Goal: Task Accomplishment & Management: Manage account settings

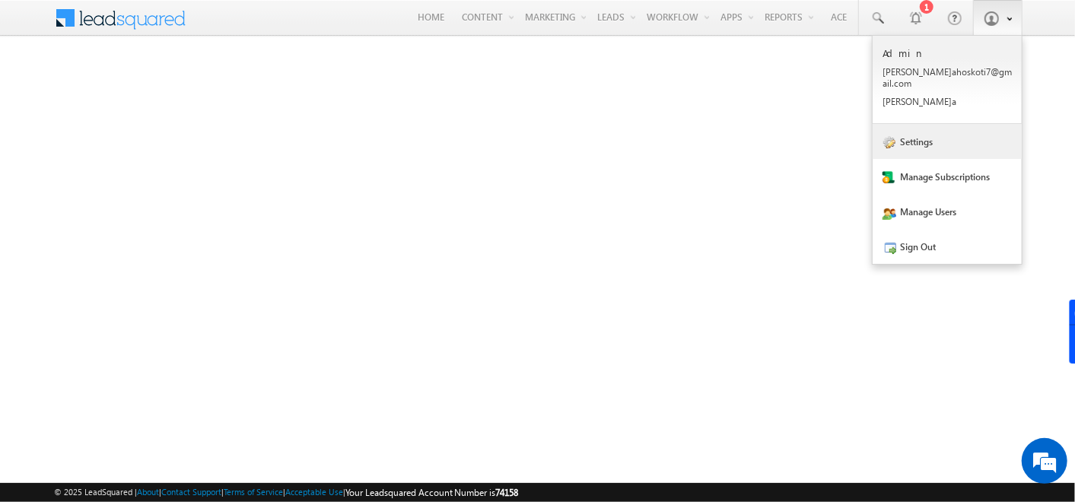
click at [918, 126] on link "Settings" at bounding box center [947, 141] width 149 height 35
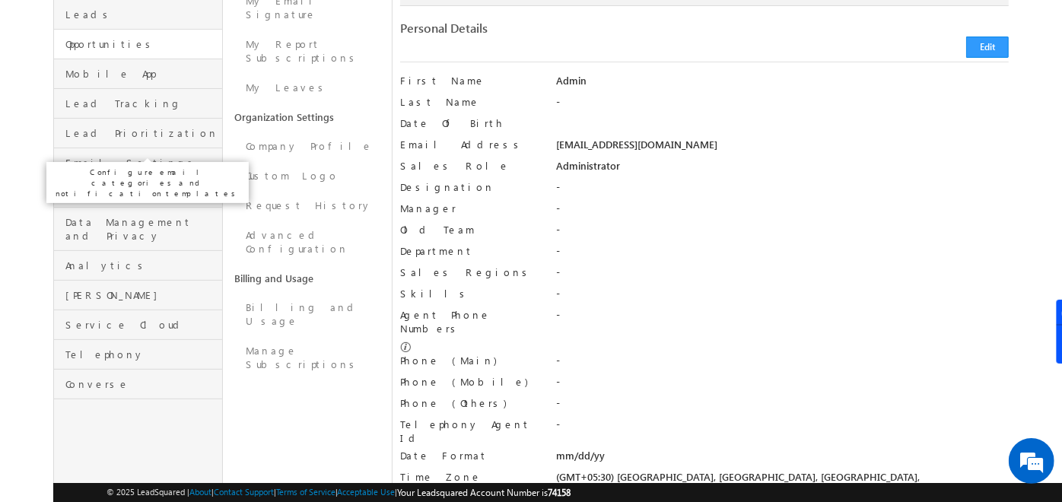
scroll to position [211, 0]
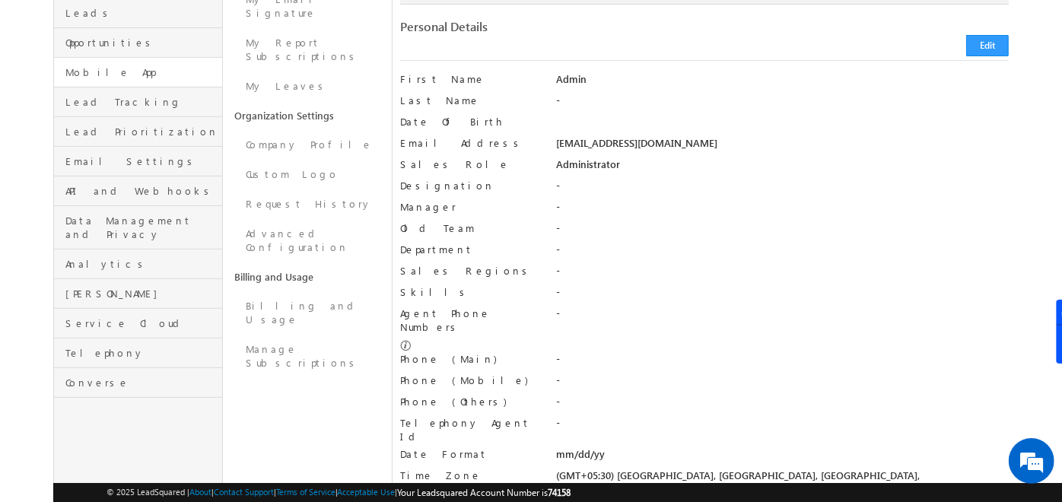
click at [180, 67] on link "Mobile App" at bounding box center [138, 73] width 168 height 30
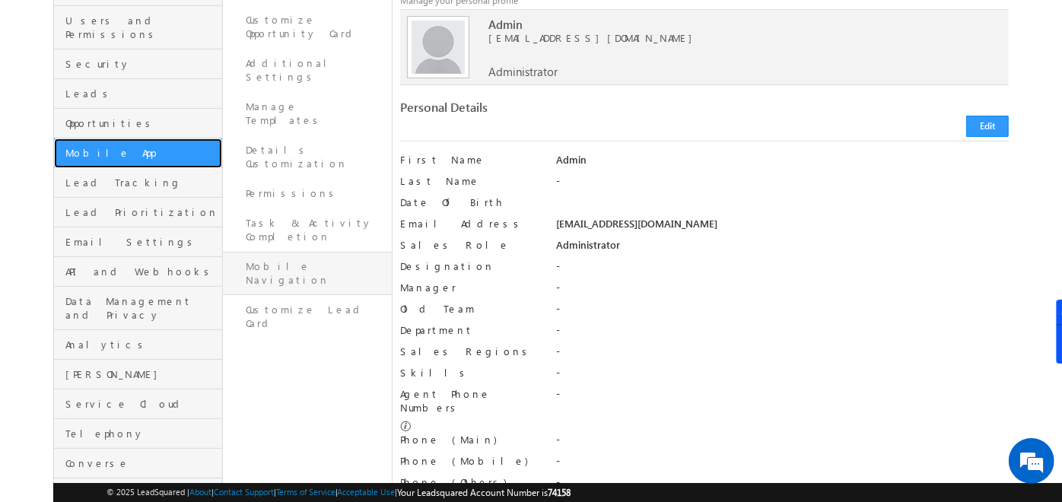
scroll to position [34, 0]
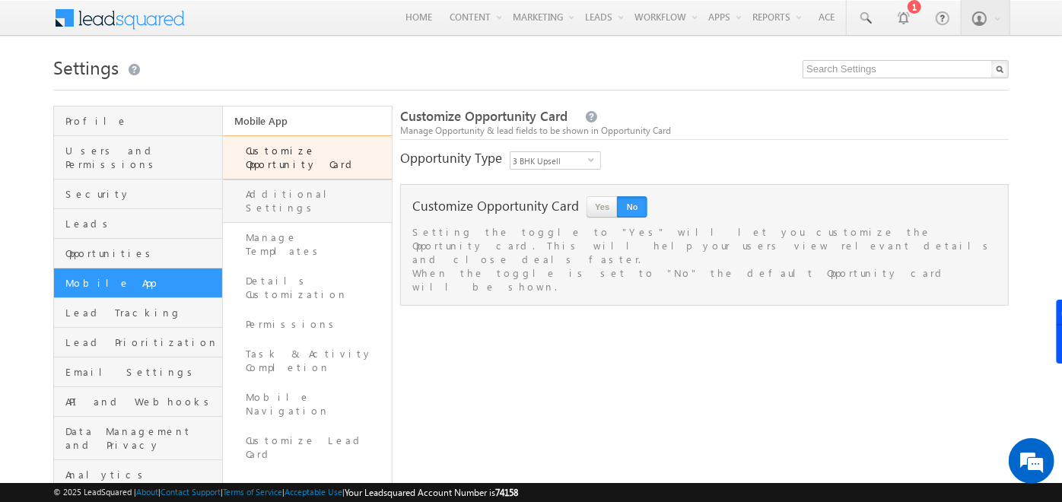
click at [304, 182] on link "Additional Settings" at bounding box center [307, 201] width 169 height 43
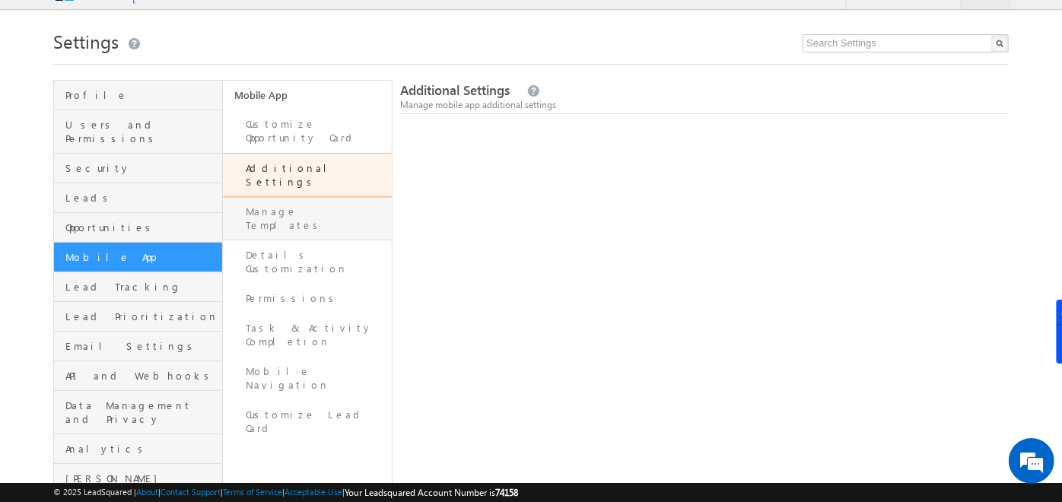
click at [308, 197] on link "Manage Templates" at bounding box center [307, 218] width 169 height 43
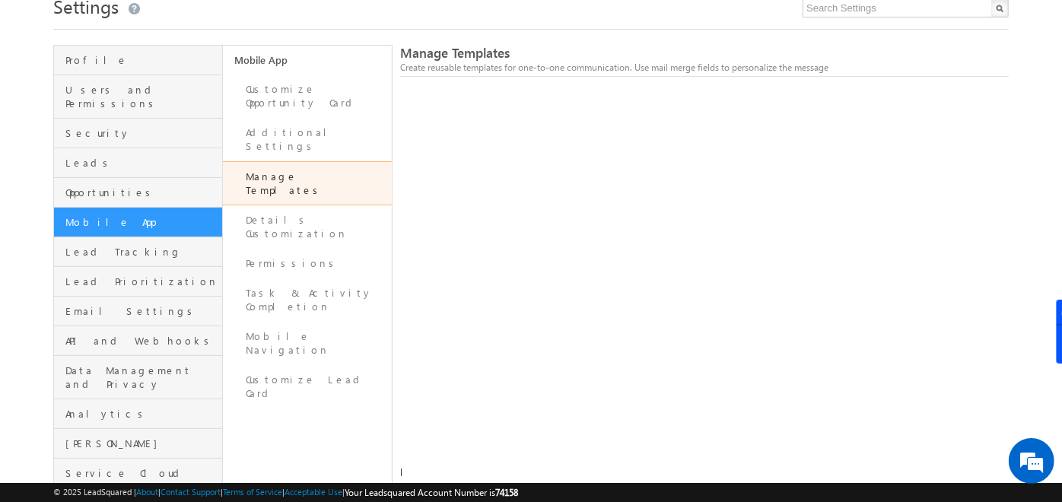
scroll to position [3, 0]
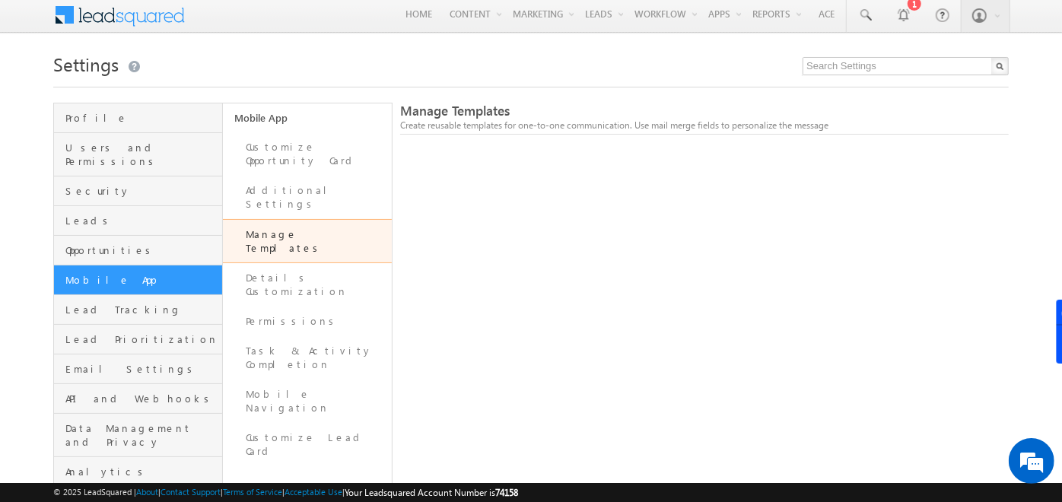
click at [324, 219] on link "Manage Templates" at bounding box center [307, 241] width 169 height 44
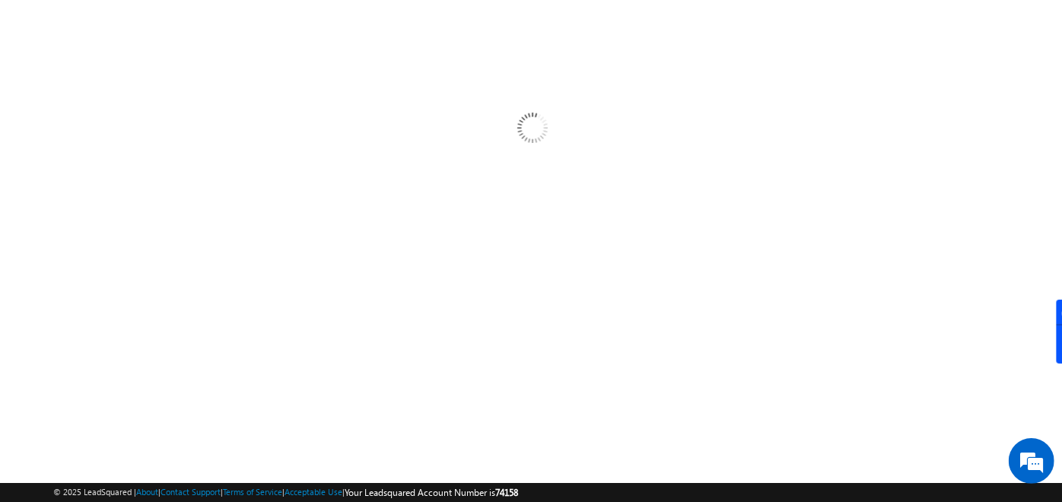
scroll to position [61, 0]
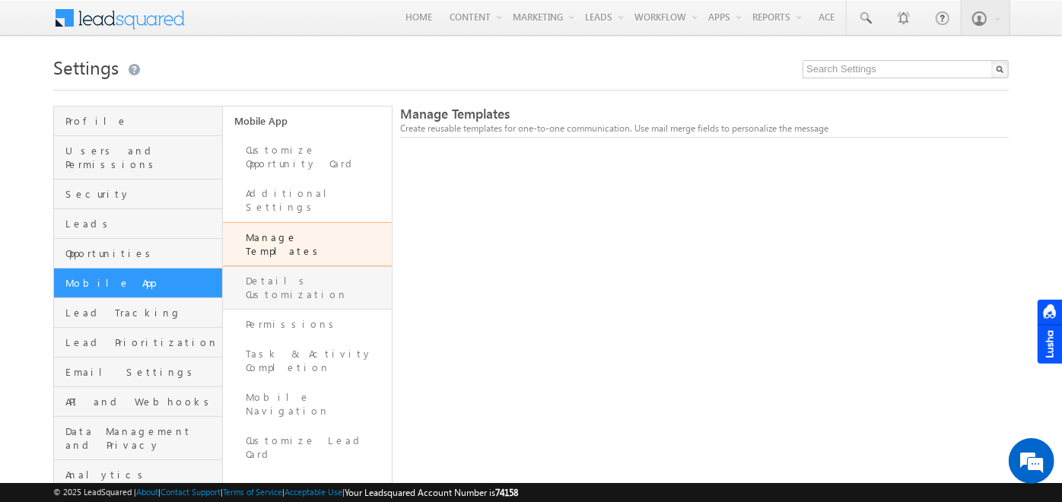
click at [275, 266] on link "Details Customization" at bounding box center [307, 287] width 169 height 43
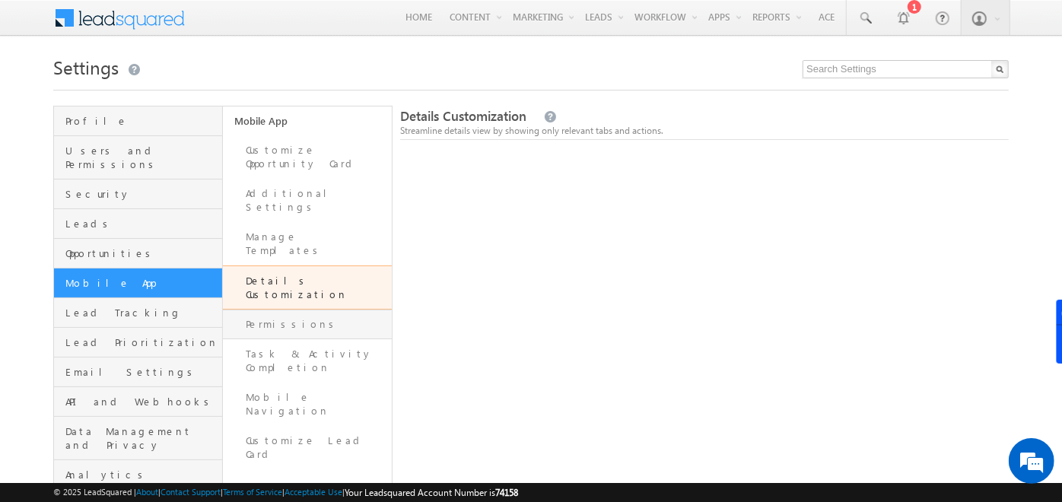
click at [263, 310] on link "Permissions" at bounding box center [307, 325] width 169 height 30
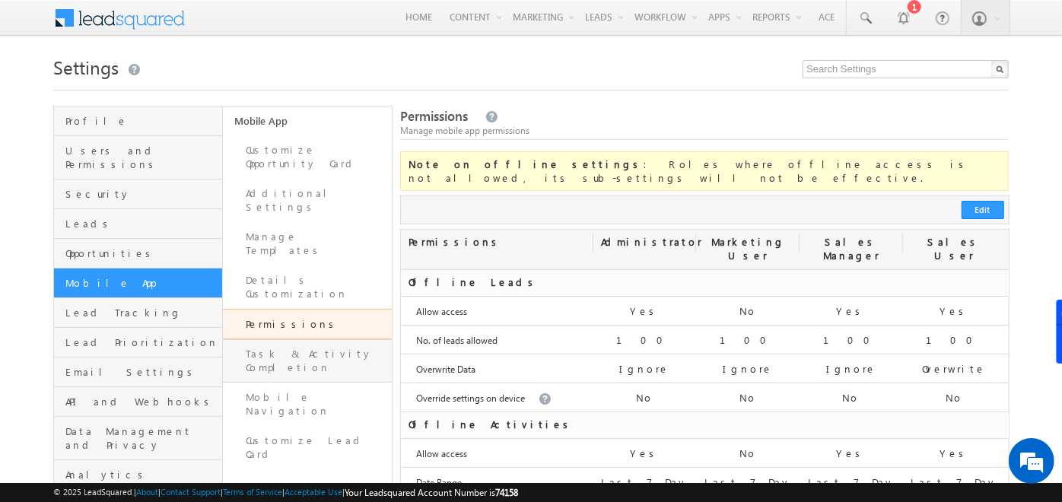
click at [315, 339] on link "Task & Activity Completion" at bounding box center [307, 360] width 169 height 43
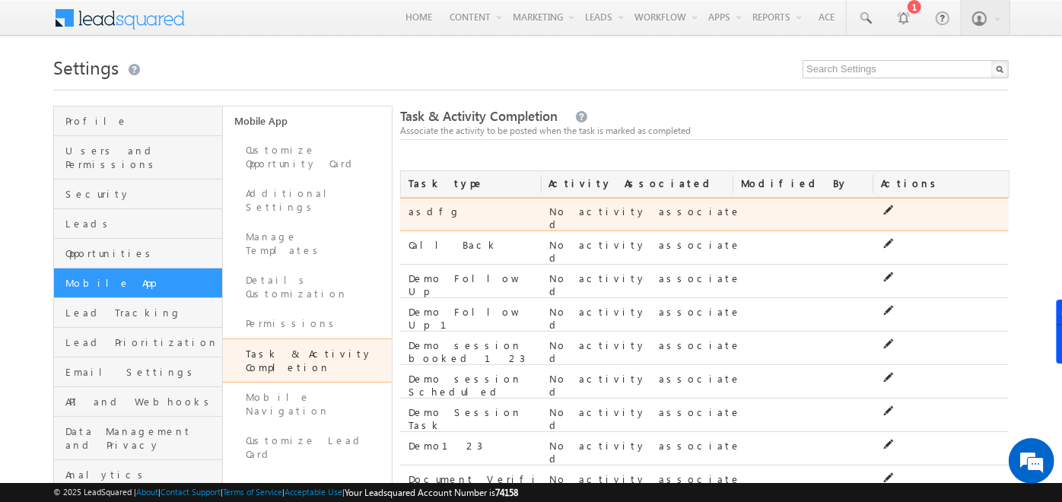
click at [891, 206] on icon at bounding box center [888, 210] width 11 height 11
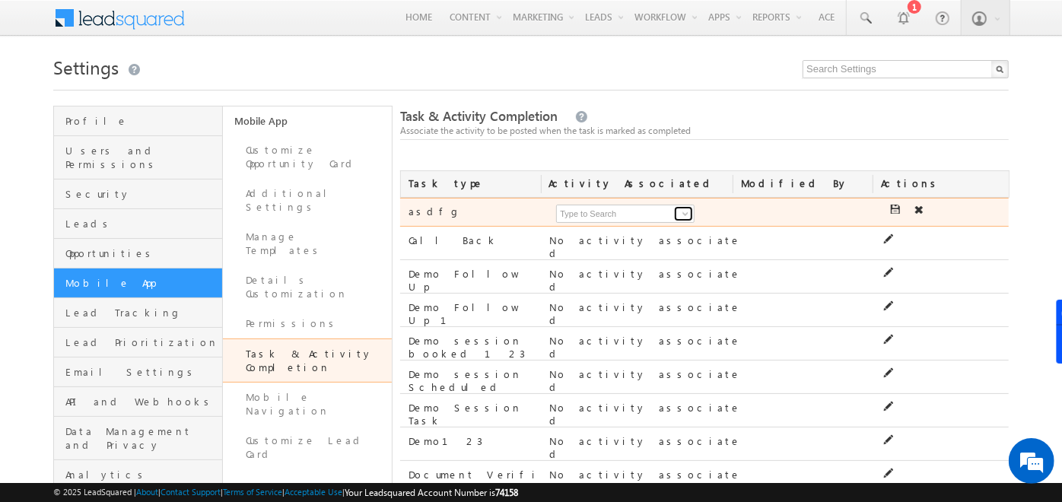
click at [687, 215] on span at bounding box center [686, 214] width 12 height 12
click at [914, 208] on icon at bounding box center [919, 210] width 11 height 11
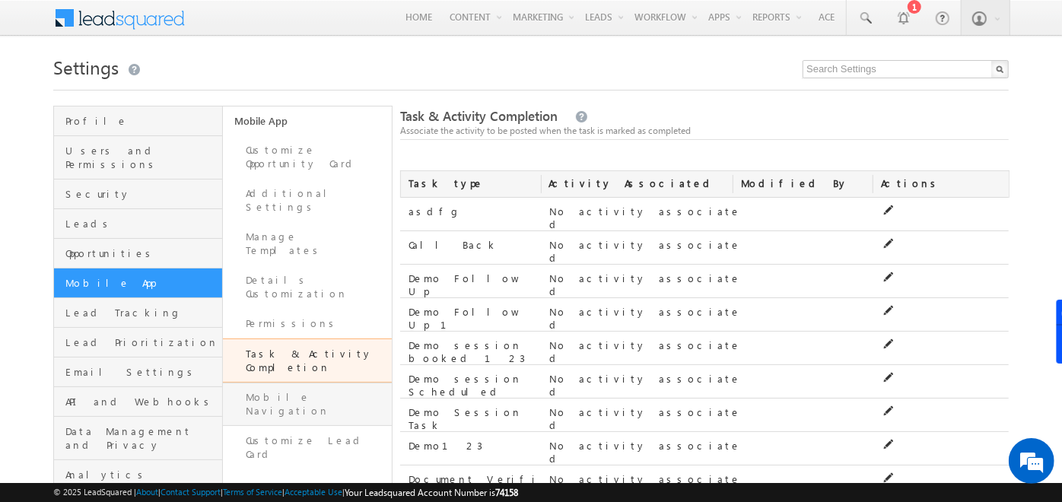
click at [327, 383] on link "Mobile Navigation" at bounding box center [307, 404] width 169 height 43
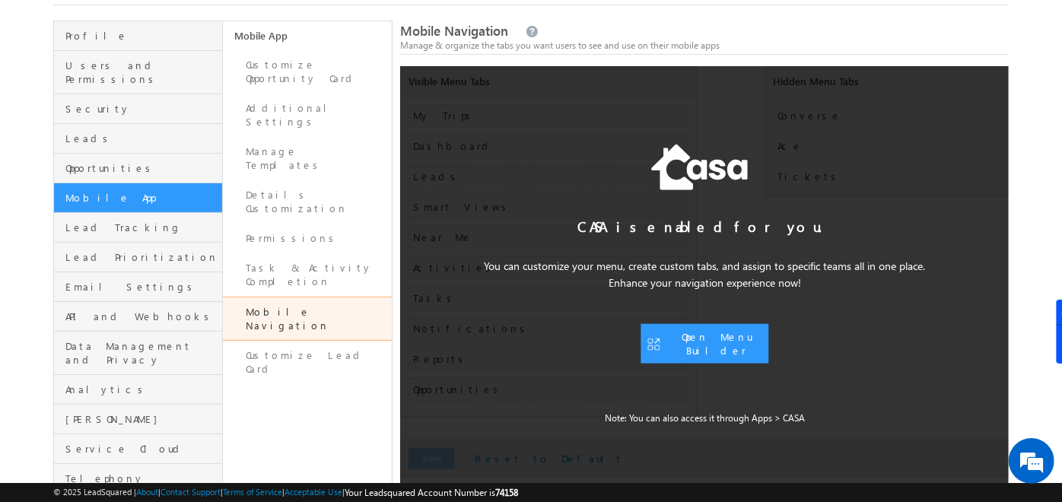
scroll to position [94, 0]
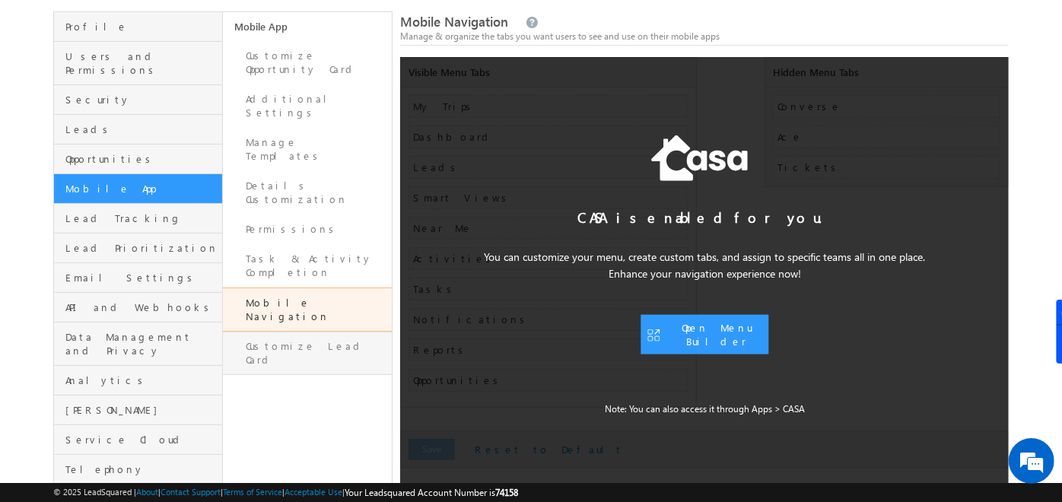
click at [256, 332] on link "Customize Lead Card" at bounding box center [307, 353] width 169 height 43
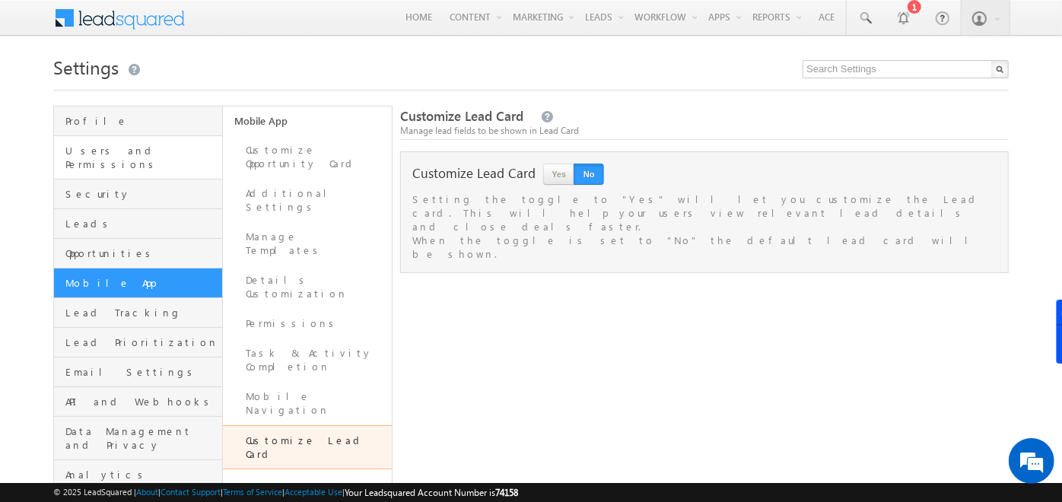
click at [124, 161] on link "Users and Permissions" at bounding box center [138, 157] width 168 height 43
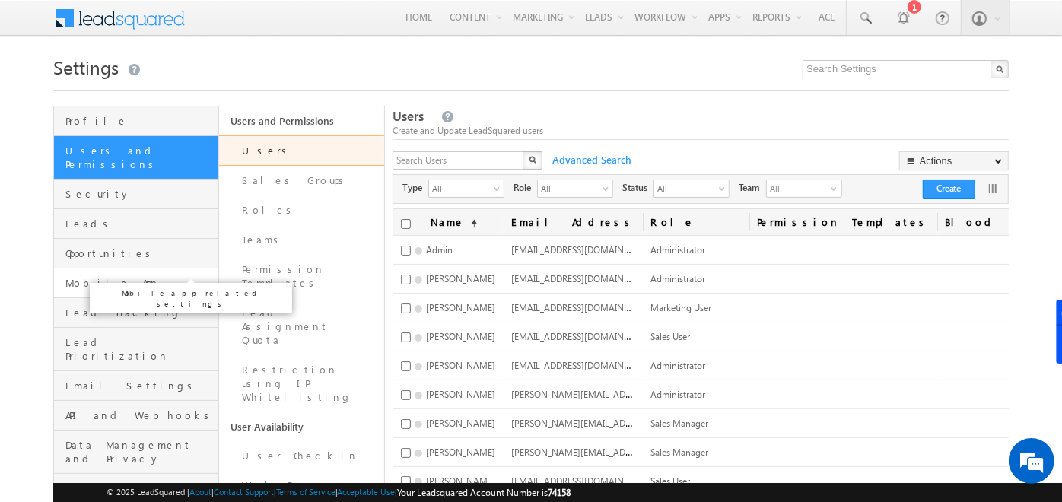
click at [135, 276] on span "Mobile App" at bounding box center [139, 283] width 149 height 14
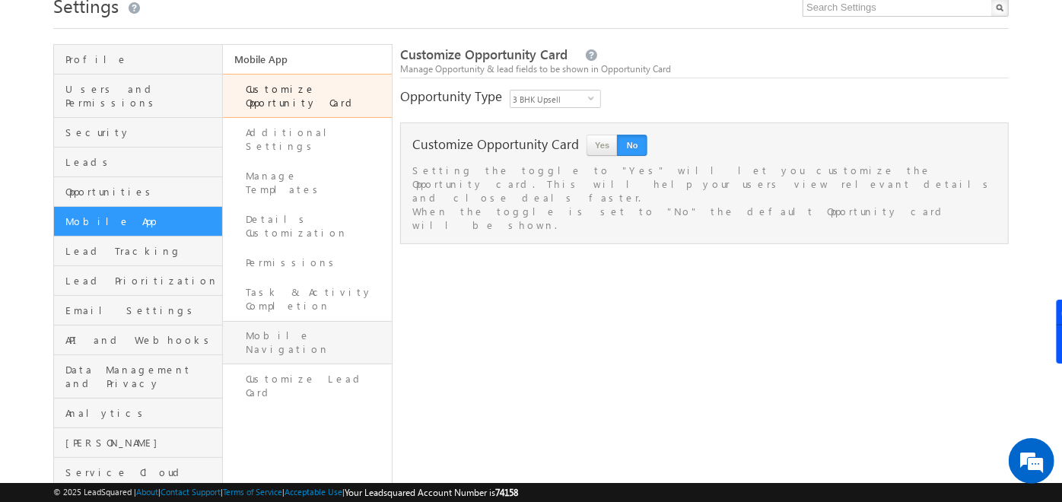
scroll to position [62, 0]
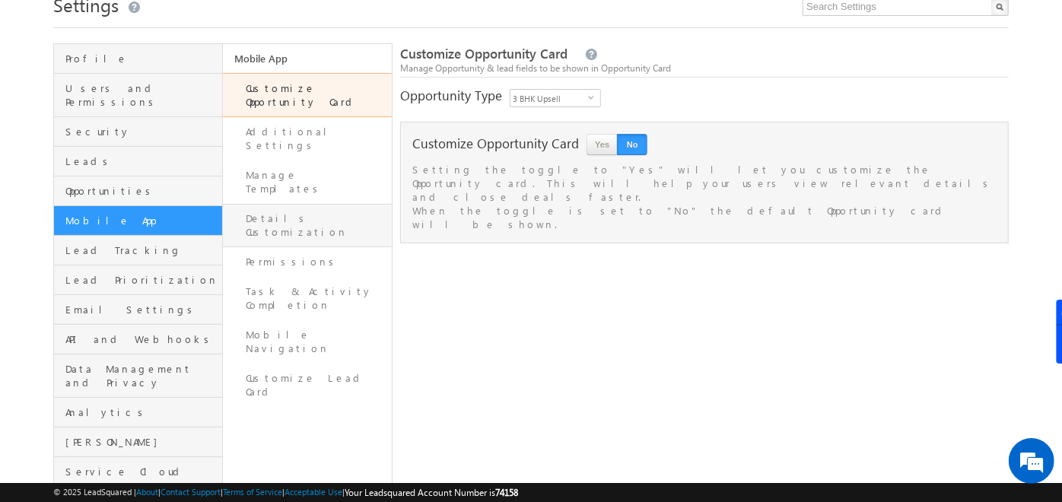
click at [328, 204] on link "Details Customization" at bounding box center [307, 225] width 169 height 43
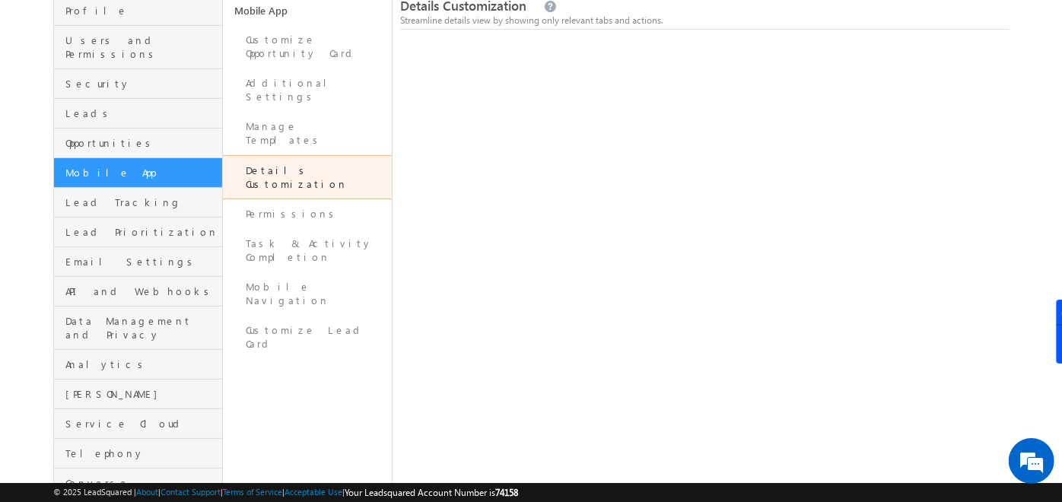
scroll to position [111, 0]
click at [301, 272] on link "Mobile Navigation" at bounding box center [307, 293] width 169 height 43
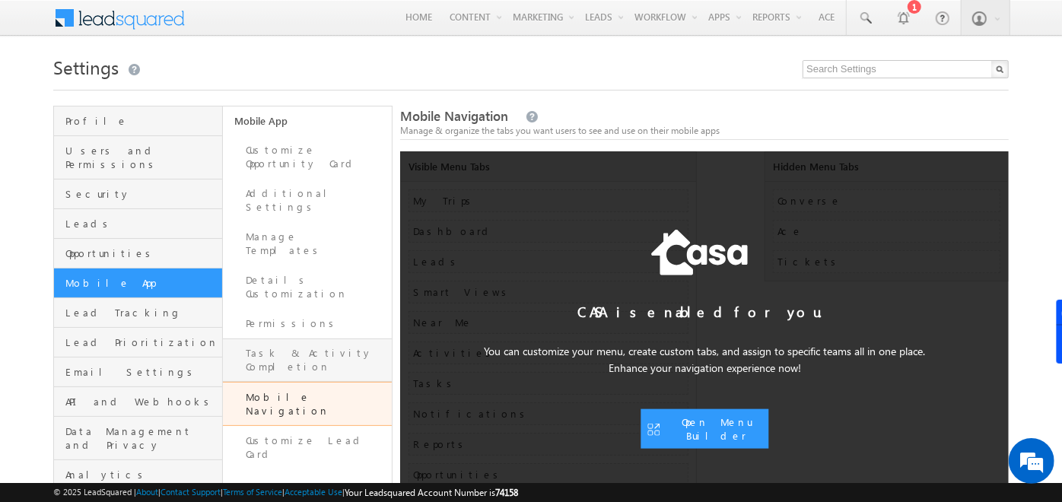
click at [304, 339] on link "Task & Activity Completion" at bounding box center [307, 360] width 169 height 43
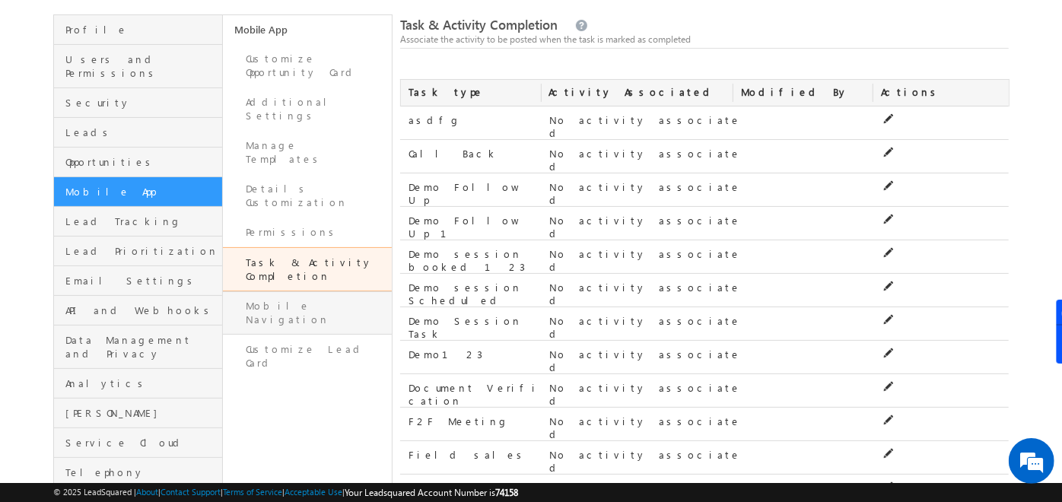
click at [314, 291] on link "Mobile Navigation" at bounding box center [307, 312] width 169 height 43
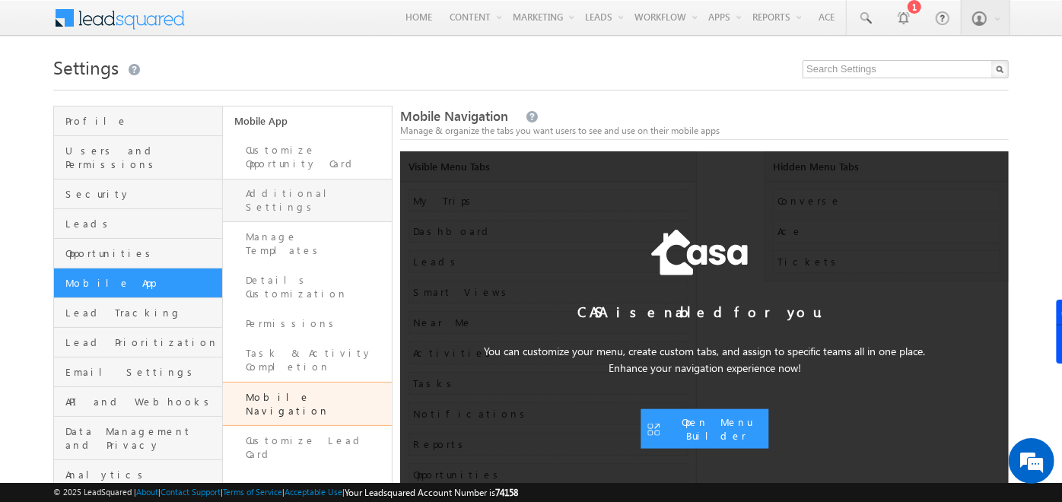
click at [323, 183] on link "Additional Settings" at bounding box center [307, 200] width 169 height 43
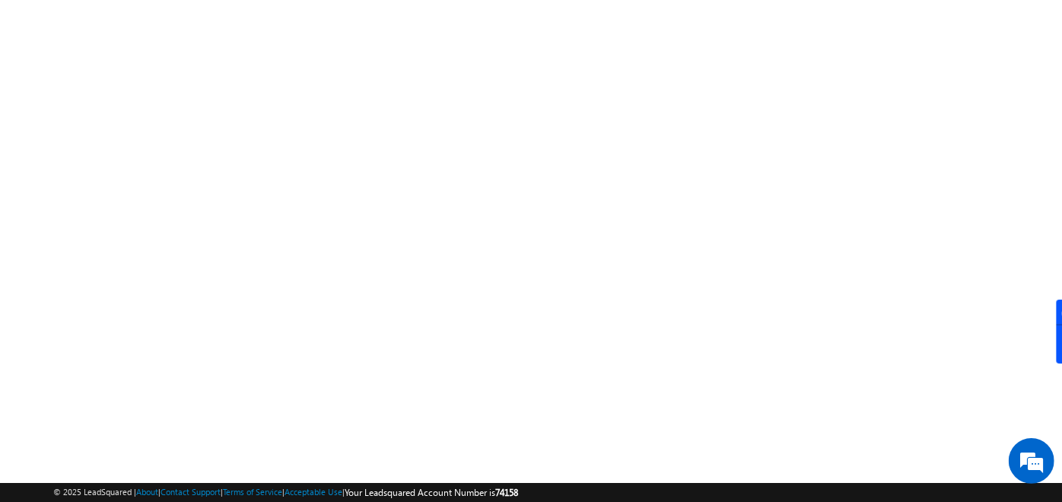
scroll to position [256, 0]
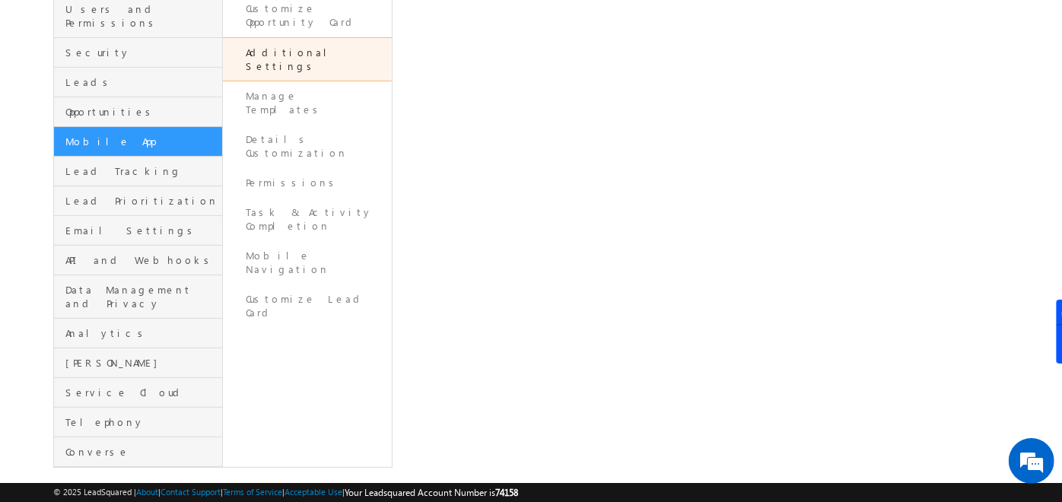
scroll to position [143, 0]
click at [374, 366] on div "Mobile App Customize Opportunity Card Additional Settings Manage Templates Deta…" at bounding box center [308, 215] width 170 height 504
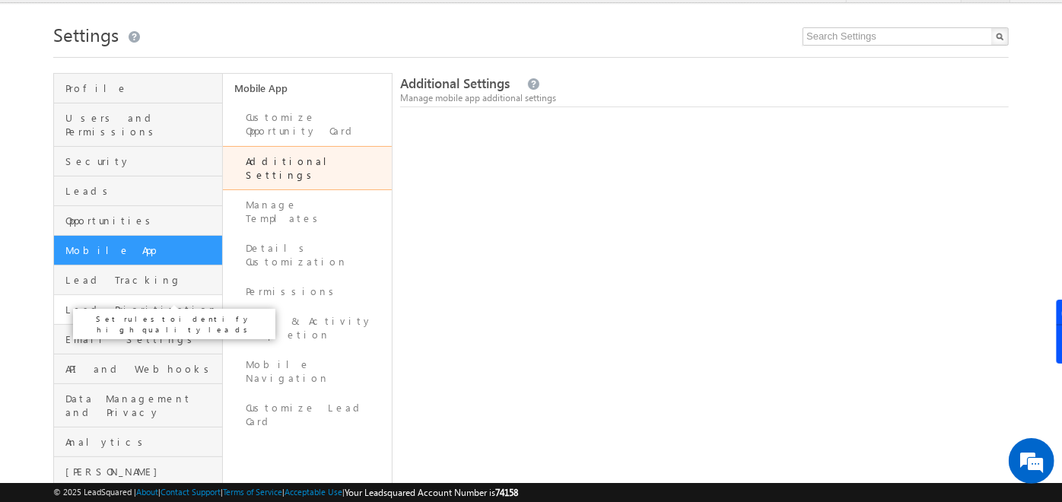
scroll to position [0, 0]
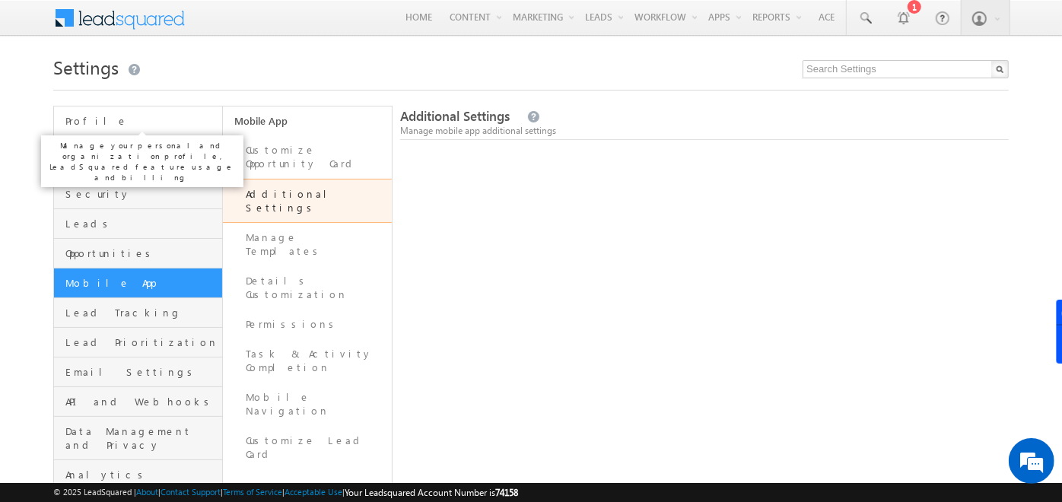
click at [148, 117] on span "Profile" at bounding box center [141, 121] width 153 height 14
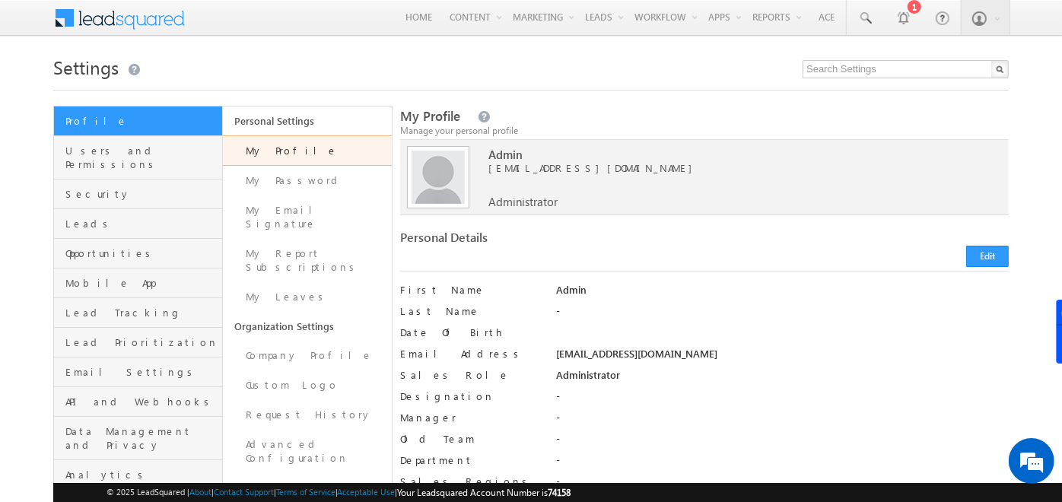
click at [143, 27] on span at bounding box center [130, 16] width 110 height 27
